Goal: Find specific page/section: Find specific page/section

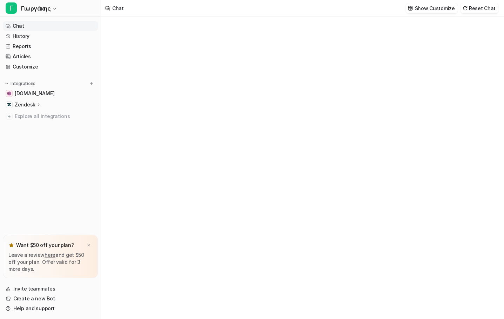
type textarea "**********"
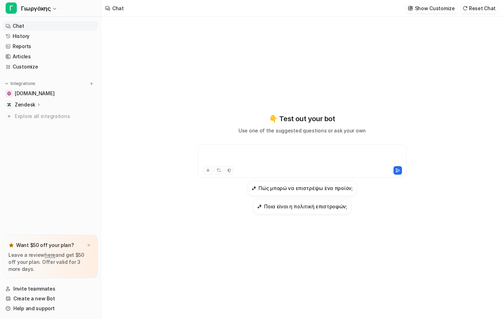
click at [281, 165] on div at bounding box center [302, 156] width 205 height 16
click at [26, 29] on link "Chat" at bounding box center [50, 26] width 95 height 10
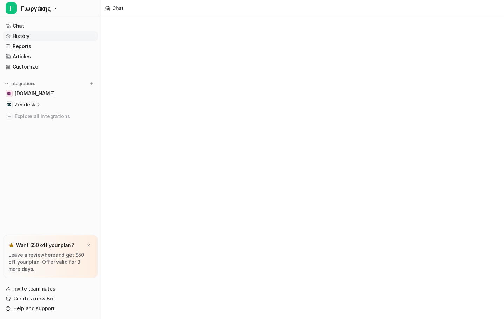
click at [24, 33] on link "History" at bounding box center [50, 36] width 95 height 10
